Goal: Check status

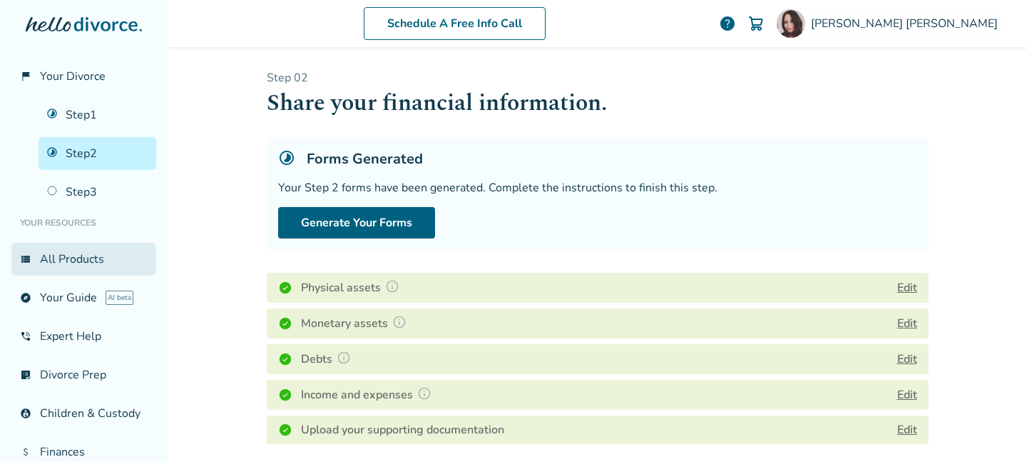
click at [83, 264] on link "view_list All Products" at bounding box center [83, 259] width 145 height 33
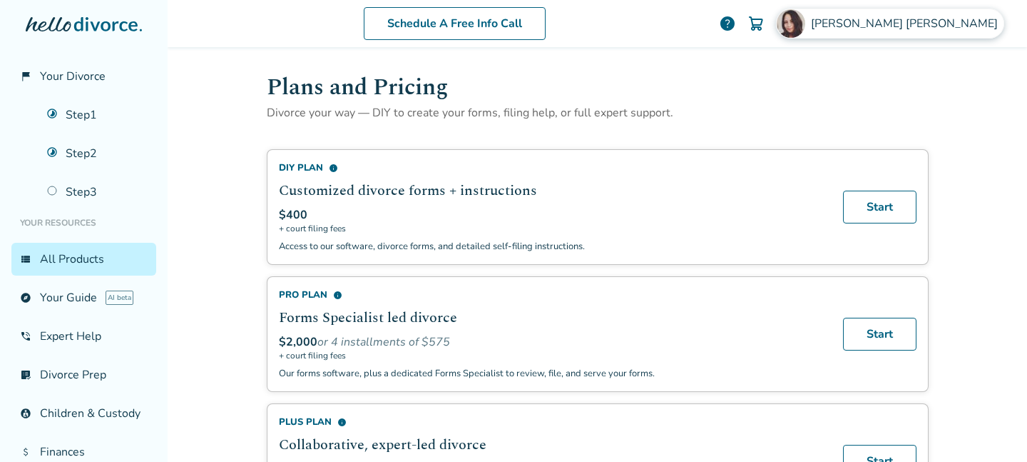
click at [966, 28] on span "[PERSON_NAME]" at bounding box center [907, 24] width 193 height 16
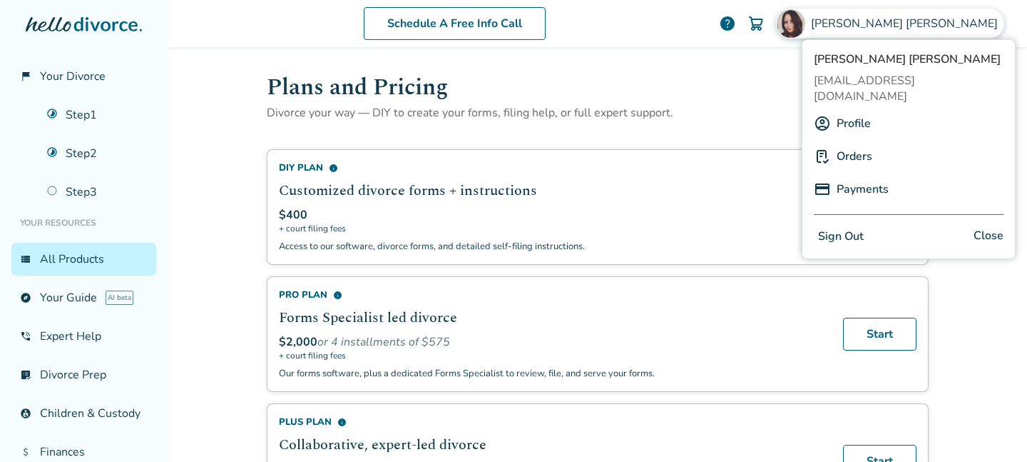
click at [857, 143] on link "Orders" at bounding box center [855, 156] width 36 height 27
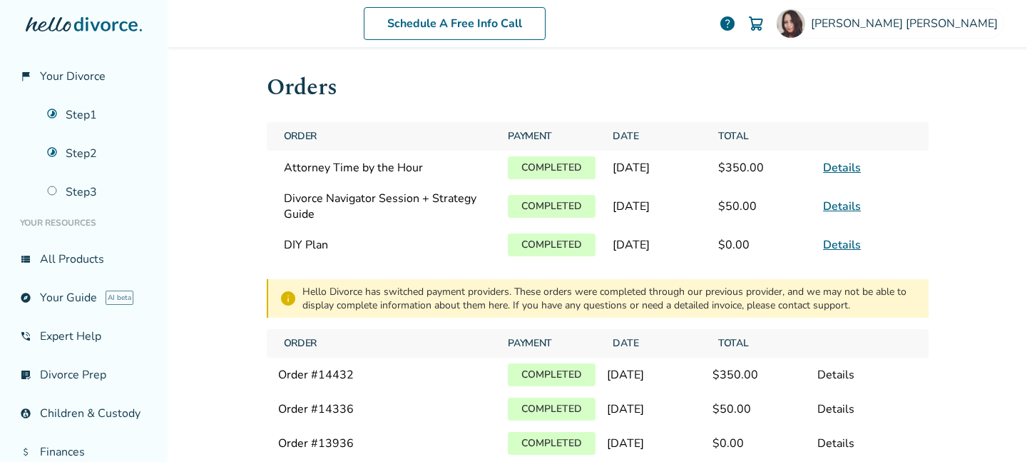
click at [843, 166] on link "Details" at bounding box center [842, 168] width 38 height 16
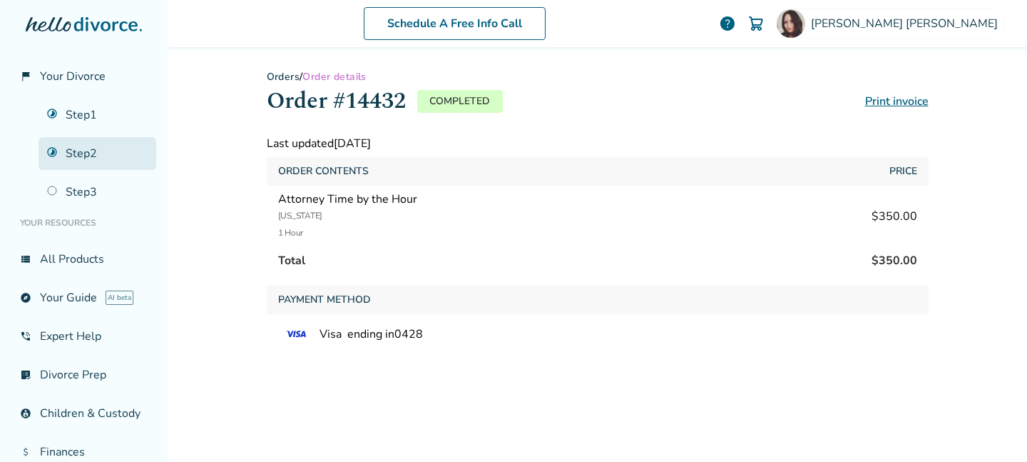
click at [98, 153] on link "Step 2" at bounding box center [98, 153] width 118 height 33
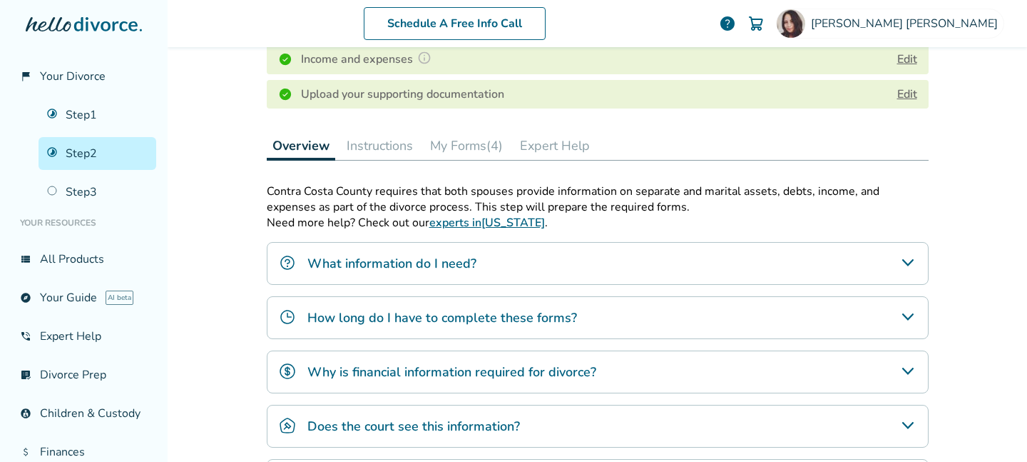
scroll to position [336, 0]
click at [384, 143] on button "Instructions" at bounding box center [380, 145] width 78 height 29
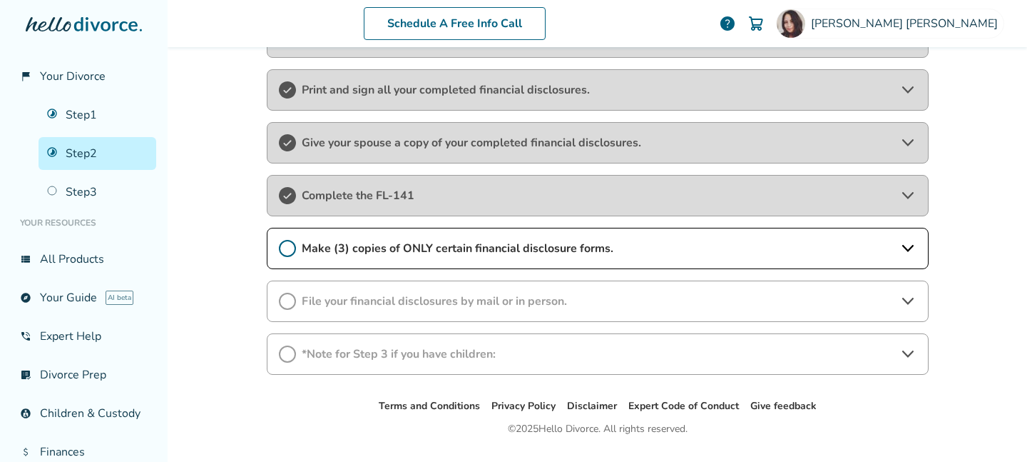
scroll to position [522, 0]
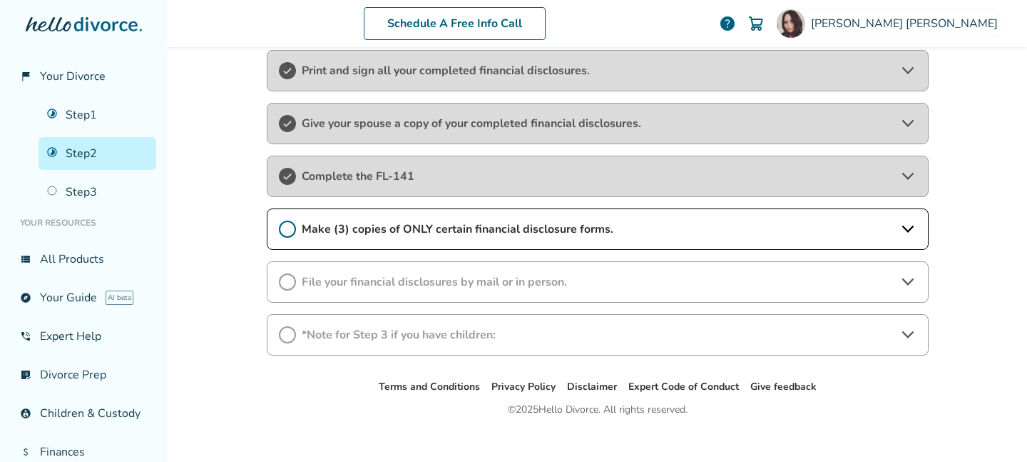
click at [525, 227] on span "Make (3) copies of ONLY certain financial disclosure forms." at bounding box center [598, 229] width 592 height 16
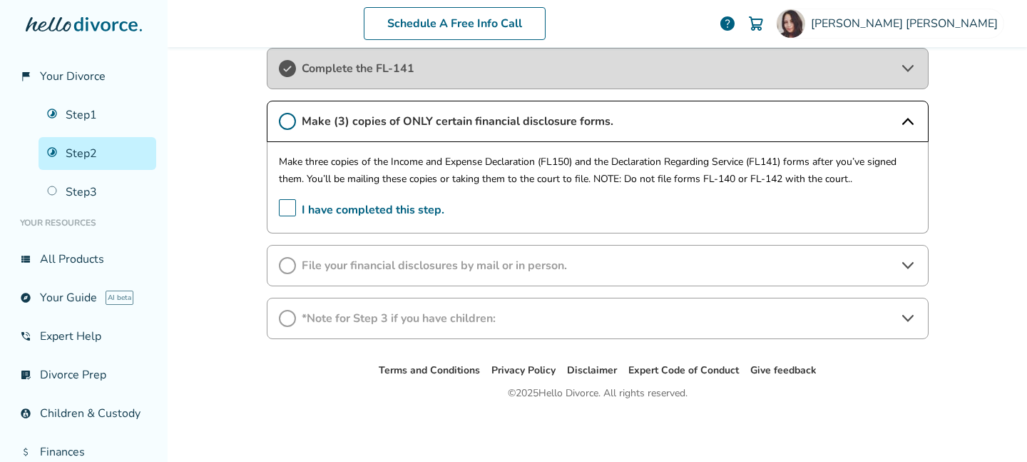
scroll to position [629, 0]
click at [523, 263] on span "File your financial disclosures by mail or in person." at bounding box center [598, 266] width 592 height 16
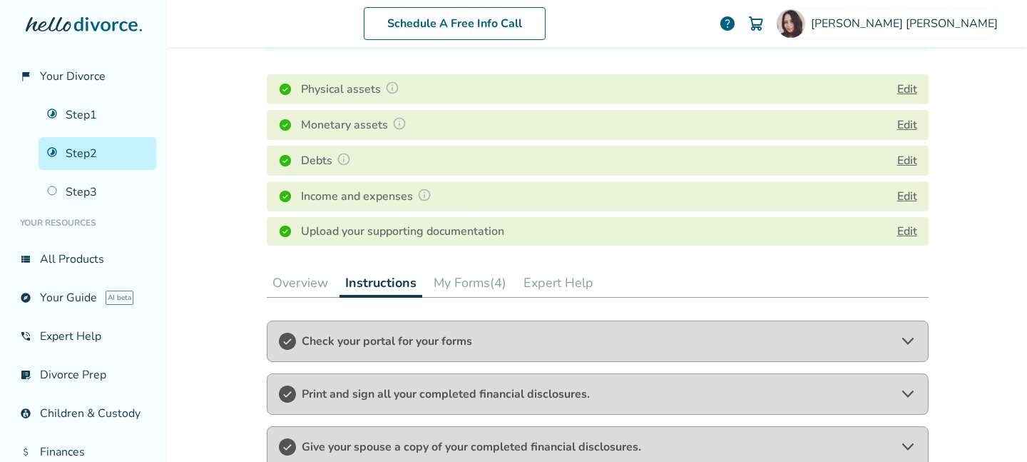
scroll to position [0, 0]
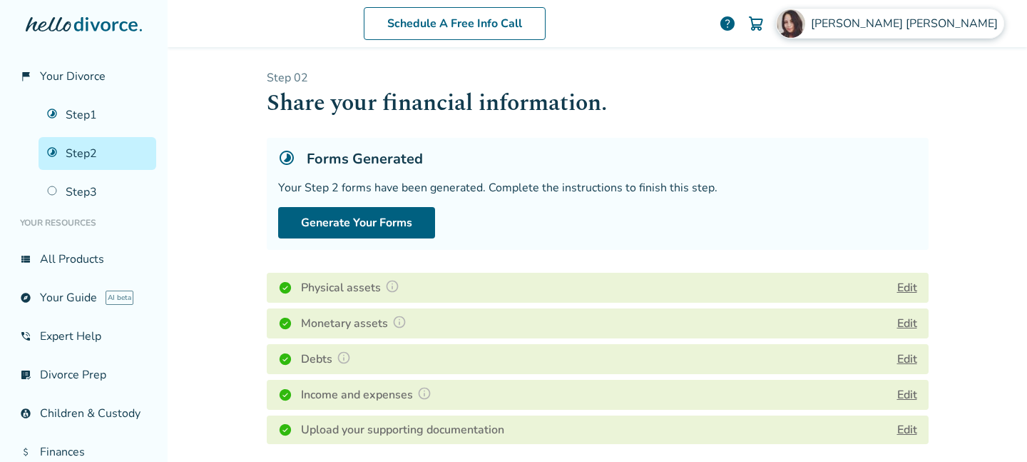
click at [967, 14] on div "[PERSON_NAME]" at bounding box center [890, 24] width 228 height 30
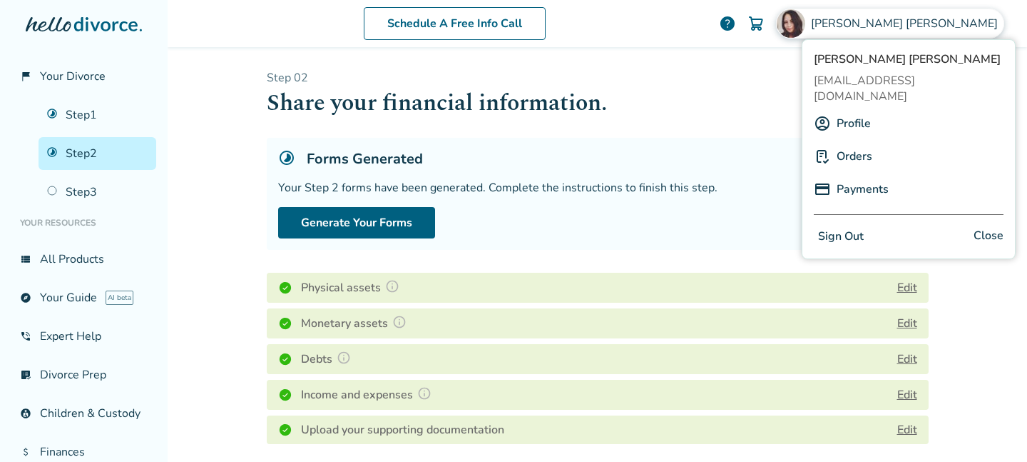
click at [873, 143] on div "Orders" at bounding box center [909, 156] width 190 height 27
click at [857, 143] on link "Orders" at bounding box center [855, 156] width 36 height 27
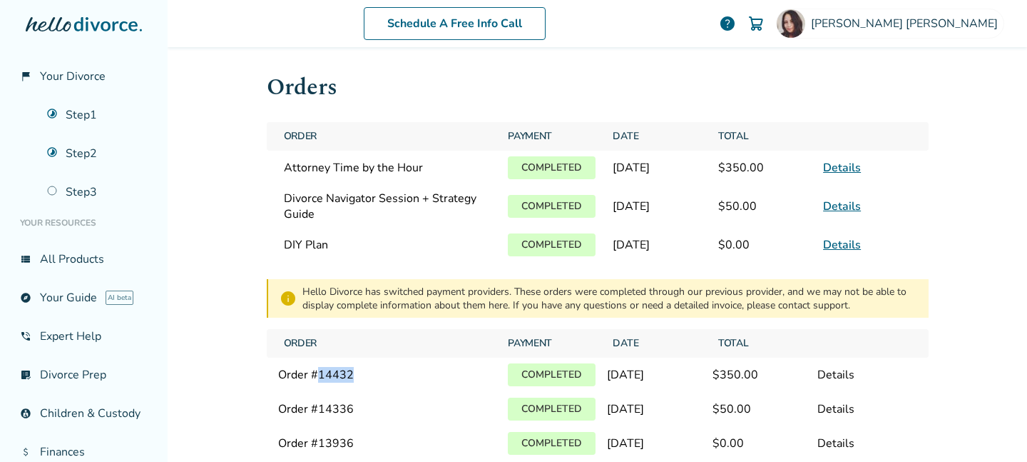
drag, startPoint x: 357, startPoint y: 375, endPoint x: 317, endPoint y: 374, distance: 40.0
click at [317, 374] on div "Order # 14432" at bounding box center [387, 375] width 219 height 16
copy div "14432"
